Goal: Navigation & Orientation: Find specific page/section

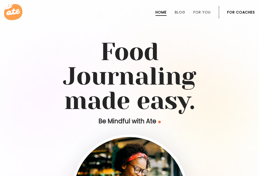
click at [233, 14] on link "For Coaches" at bounding box center [242, 12] width 28 height 4
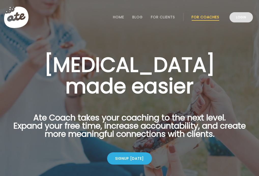
click at [238, 18] on link "Login" at bounding box center [241, 17] width 23 height 10
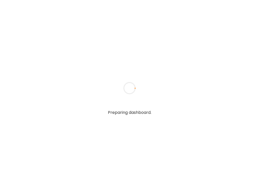
type input "*****"
type input "**********"
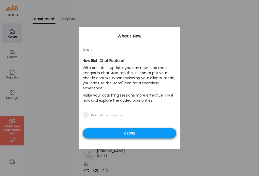
type input "**********"
click at [101, 128] on div "Close" at bounding box center [130, 133] width 94 height 10
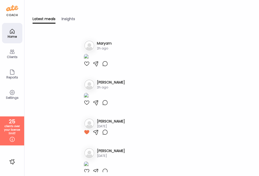
click at [8, 52] on div "Clients" at bounding box center [12, 53] width 20 height 20
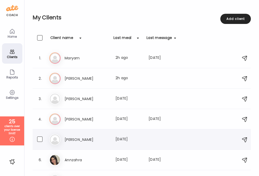
click at [93, 132] on div "5. Na [PERSON_NAME] Last meal: [DATE]" at bounding box center [142, 139] width 219 height 20
click at [91, 130] on div "5. Na [PERSON_NAME] Last meal: [DATE]" at bounding box center [142, 139] width 219 height 20
click at [70, 140] on h3 "[PERSON_NAME]" at bounding box center [87, 140] width 45 height 6
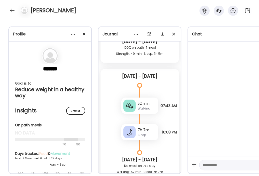
scroll to position [2394, 0]
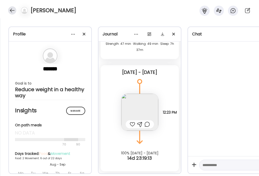
click at [12, 11] on div at bounding box center [12, 10] width 8 height 8
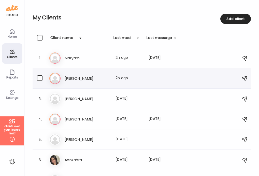
click at [83, 79] on h3 "[PERSON_NAME]" at bounding box center [87, 78] width 45 height 6
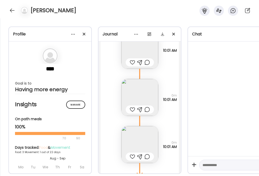
scroll to position [691, 0]
click at [139, 148] on img at bounding box center [140, 144] width 37 height 37
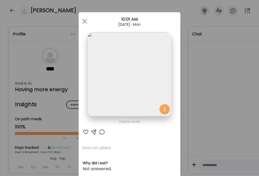
click at [53, 92] on div "Ate Coach Dashboard Wahoo! It’s official Take a moment to set up your Coach Pro…" at bounding box center [129, 88] width 259 height 176
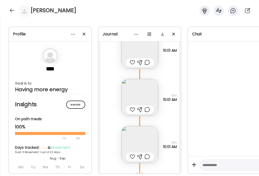
click at [145, 96] on img at bounding box center [140, 97] width 37 height 37
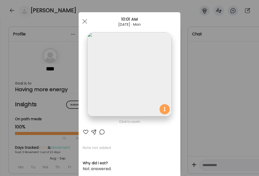
click at [53, 70] on div "Ate Coach Dashboard Wahoo! It’s official Take a moment to set up your Coach Pro…" at bounding box center [129, 88] width 259 height 176
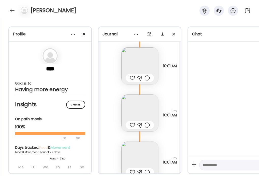
scroll to position [674, 0]
click at [141, 61] on img at bounding box center [140, 66] width 37 height 37
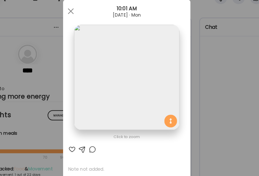
click at [52, 54] on div "Ate Coach Dashboard Wahoo! It’s official Take a moment to set up your Coach Pro…" at bounding box center [129, 88] width 259 height 176
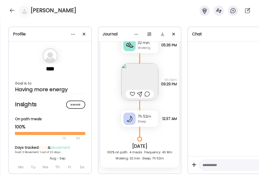
scroll to position [462, 0]
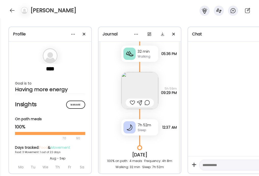
click at [131, 92] on img at bounding box center [140, 90] width 37 height 37
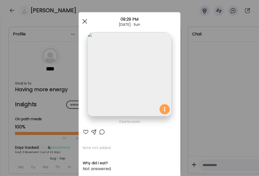
click at [86, 22] on div at bounding box center [85, 21] width 10 height 10
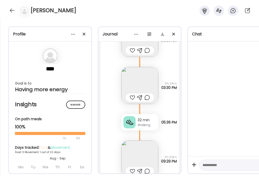
scroll to position [394, 0]
click at [129, 79] on img at bounding box center [140, 85] width 37 height 37
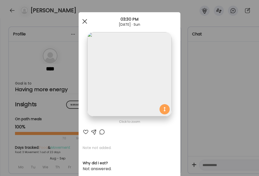
click at [85, 21] on span at bounding box center [85, 21] width 5 height 5
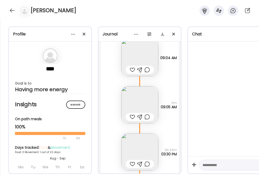
scroll to position [326, 0]
click at [123, 97] on img at bounding box center [140, 105] width 37 height 37
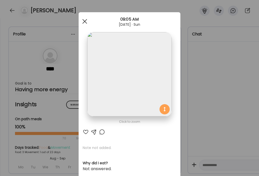
click at [86, 21] on div at bounding box center [85, 21] width 10 height 10
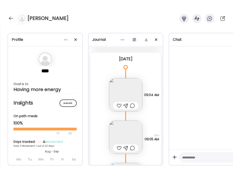
scroll to position [289, 0]
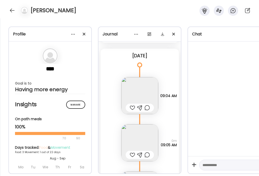
click at [132, 93] on img at bounding box center [140, 95] width 37 height 37
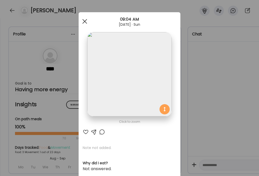
click at [88, 24] on div at bounding box center [85, 21] width 10 height 10
